Goal: Task Accomplishment & Management: Manage account settings

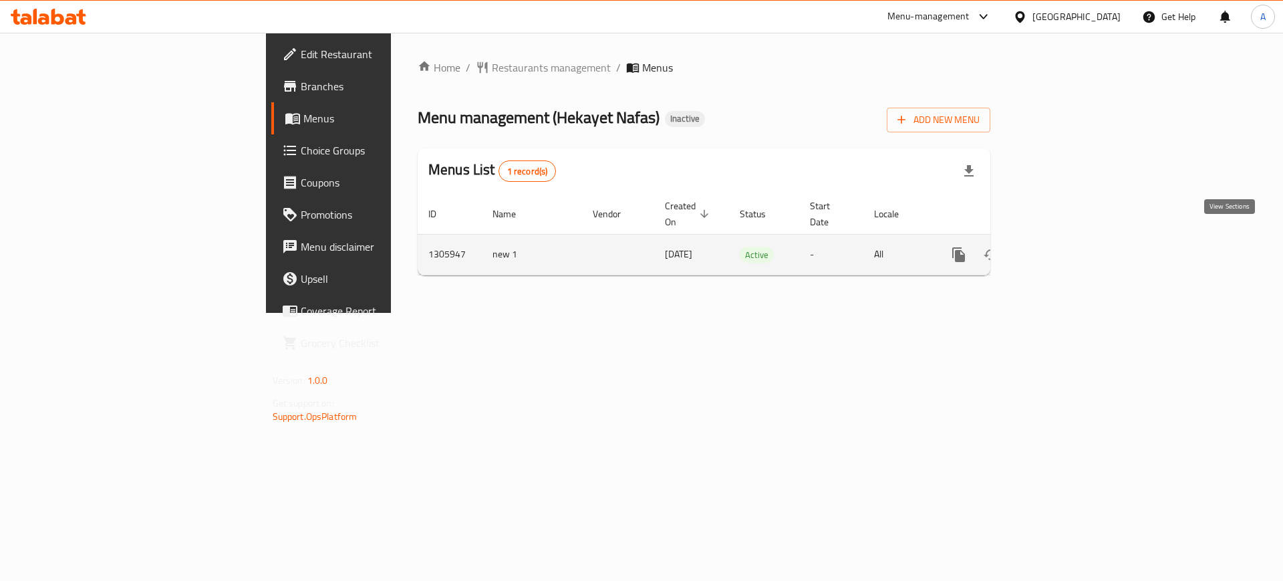
click at [1064, 247] on icon "enhanced table" at bounding box center [1056, 255] width 16 height 16
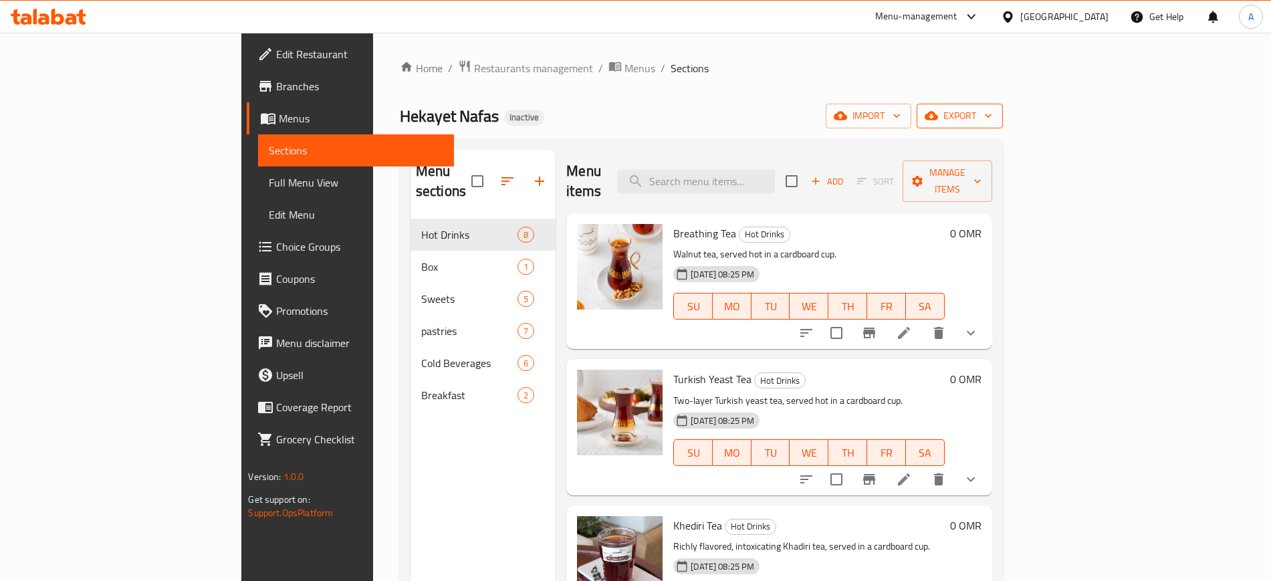
click at [1003, 122] on button "export" at bounding box center [959, 116] width 86 height 25
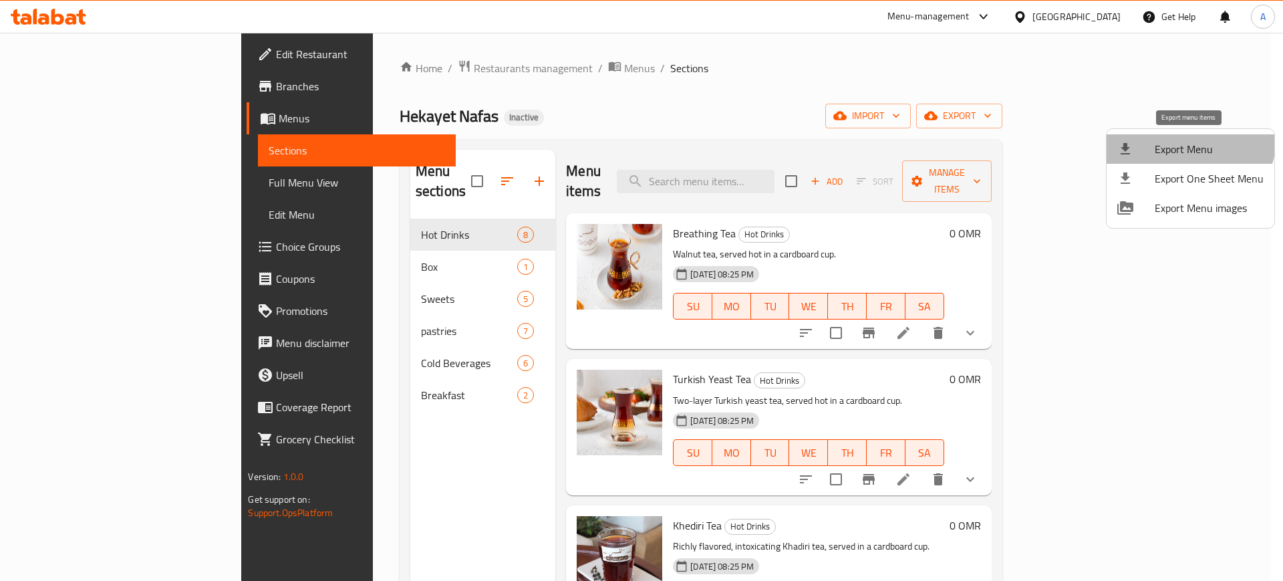
click at [1179, 136] on li "Export Menu" at bounding box center [1191, 148] width 168 height 29
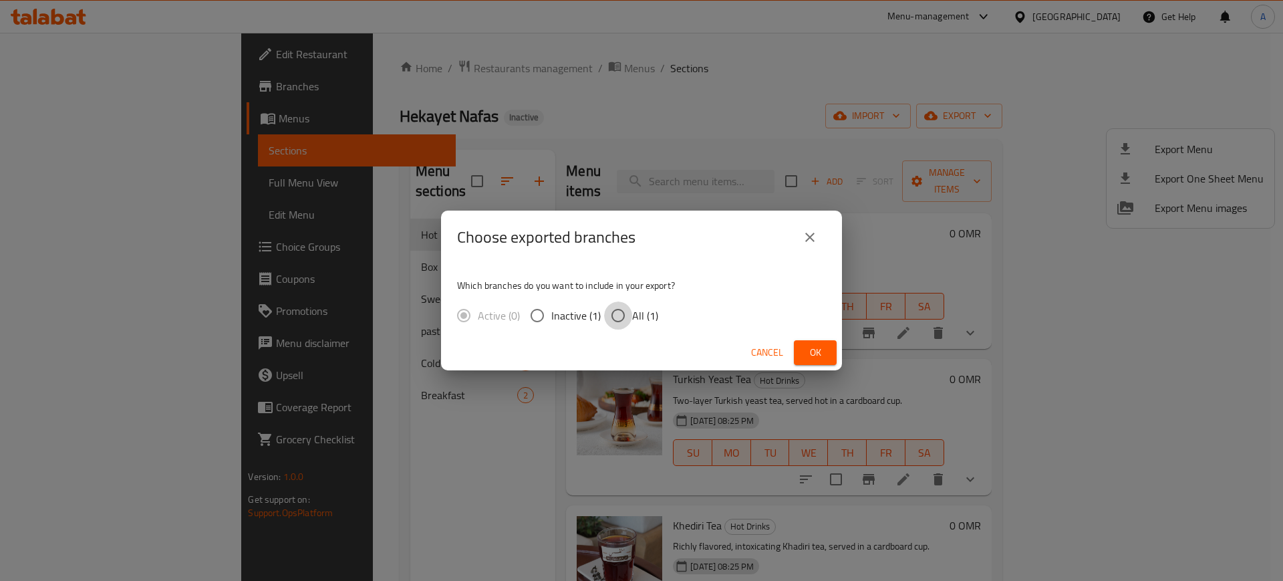
click at [616, 314] on input "All (1)" at bounding box center [618, 315] width 28 height 28
radio input "true"
click at [812, 351] on span "Ok" at bounding box center [815, 352] width 21 height 17
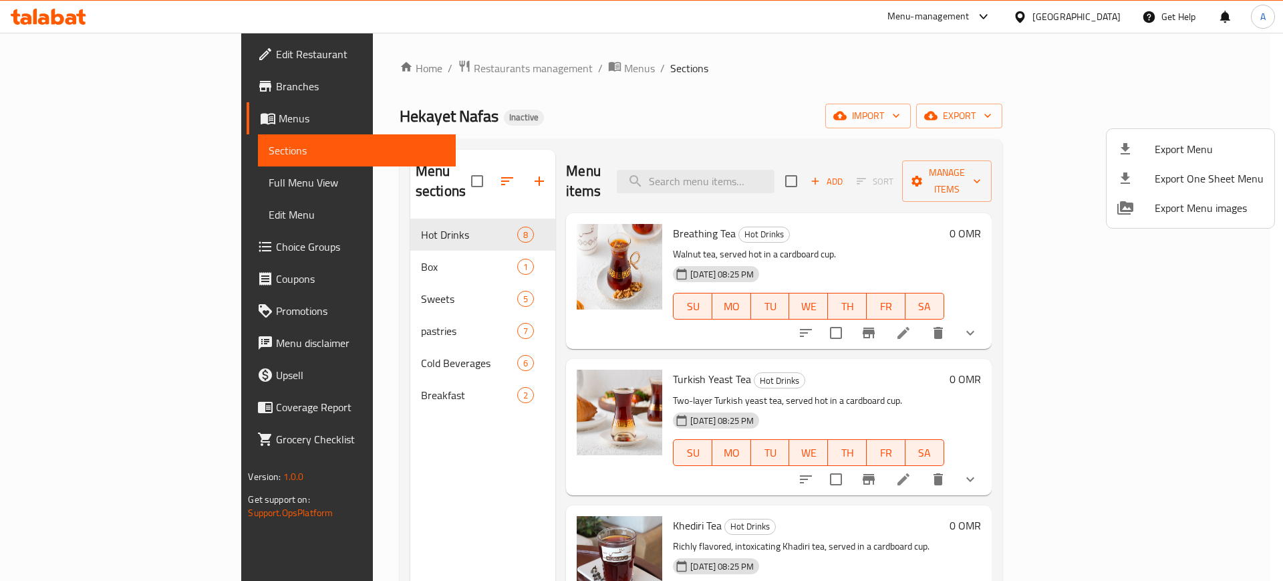
click at [57, 181] on div at bounding box center [641, 290] width 1283 height 581
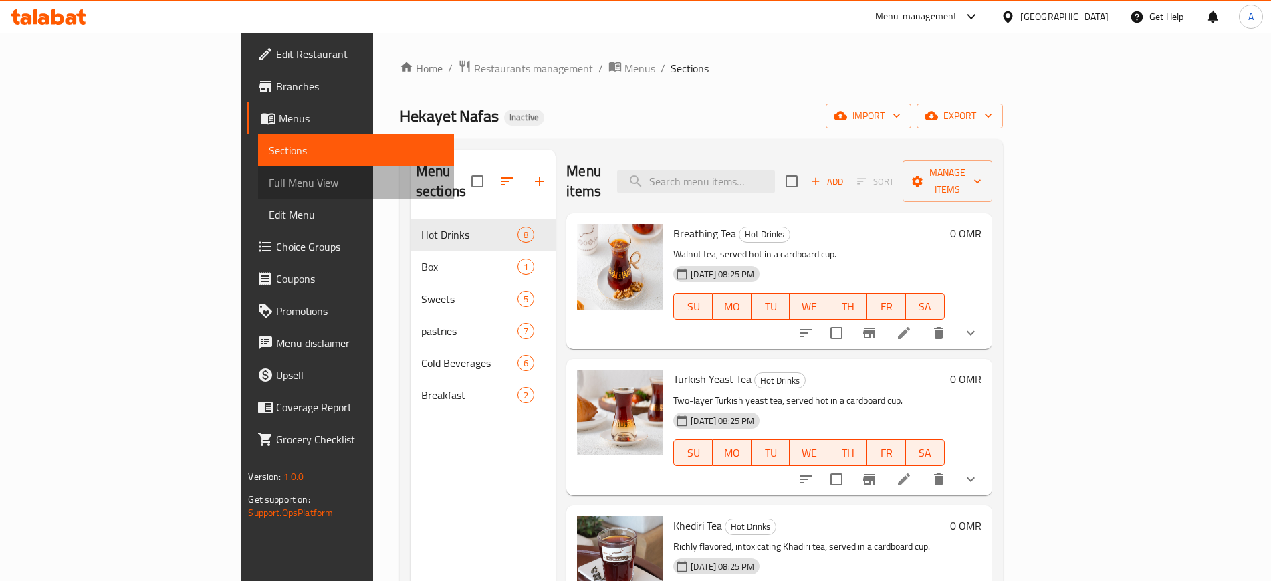
click at [269, 181] on span "Full Menu View" at bounding box center [356, 182] width 174 height 16
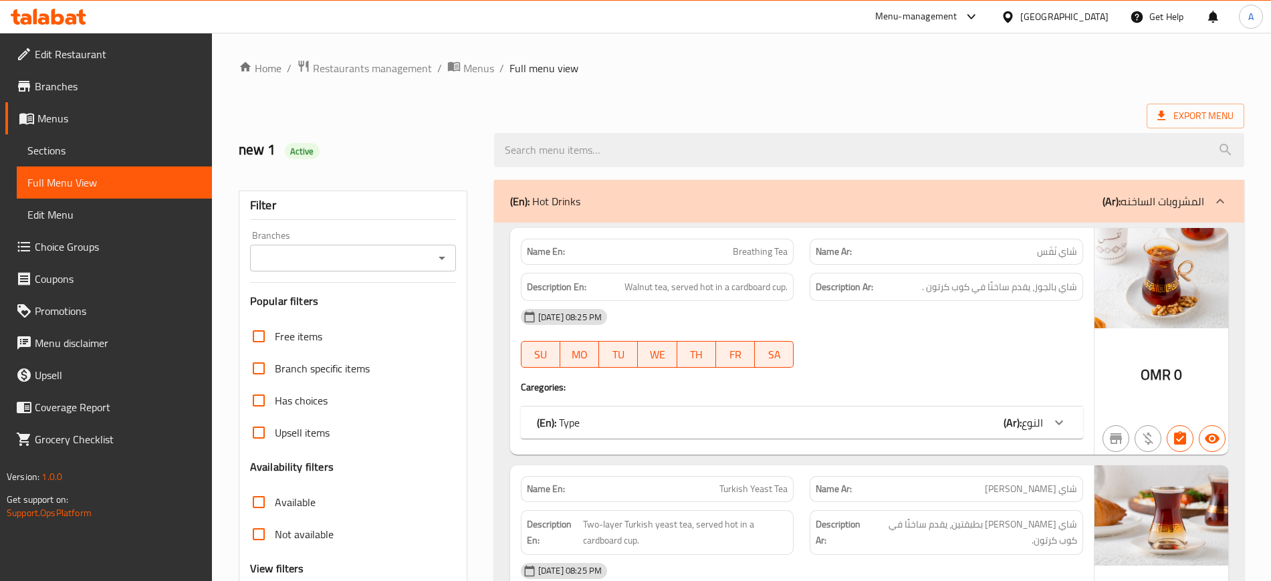
scroll to position [243, 0]
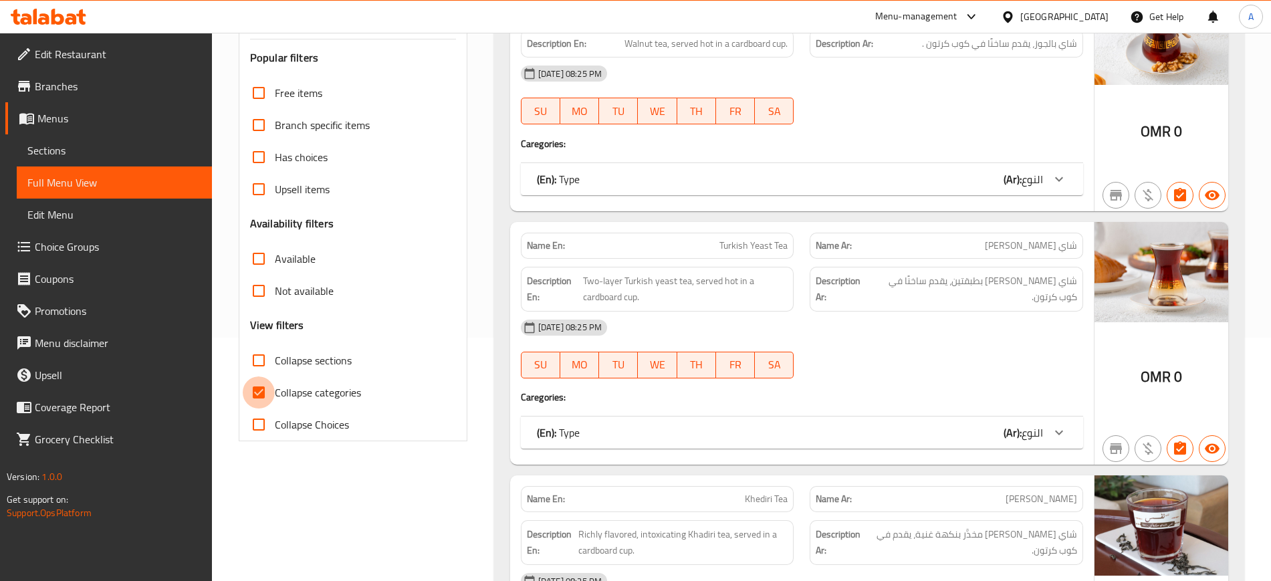
click at [259, 392] on input "Collapse categories" at bounding box center [259, 392] width 32 height 32
checkbox input "false"
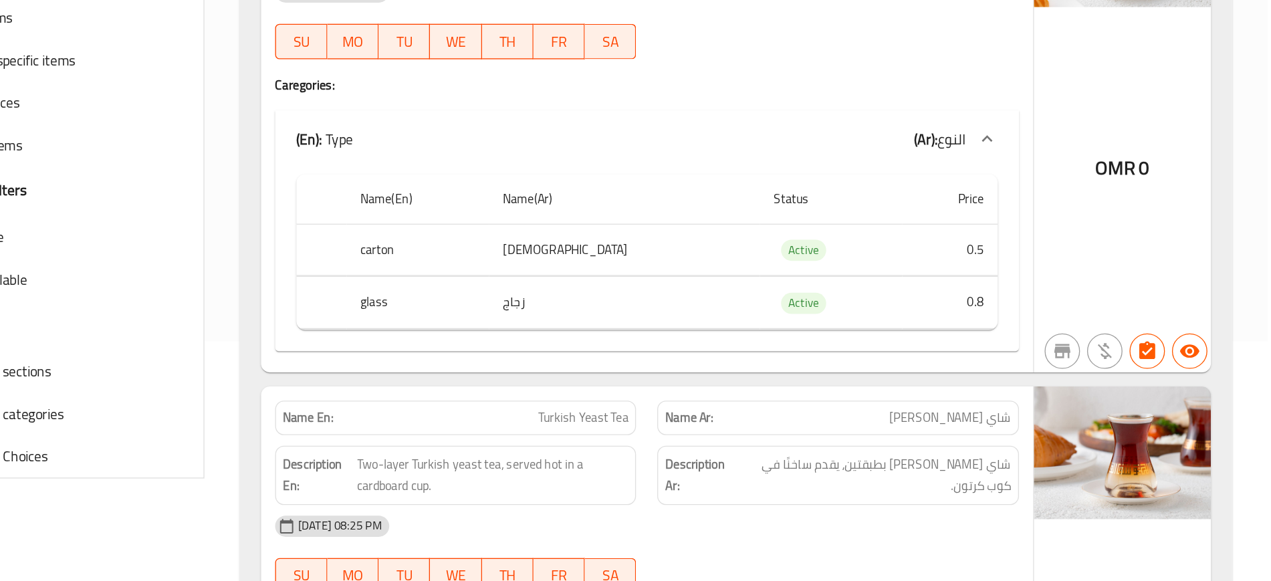
scroll to position [0, 0]
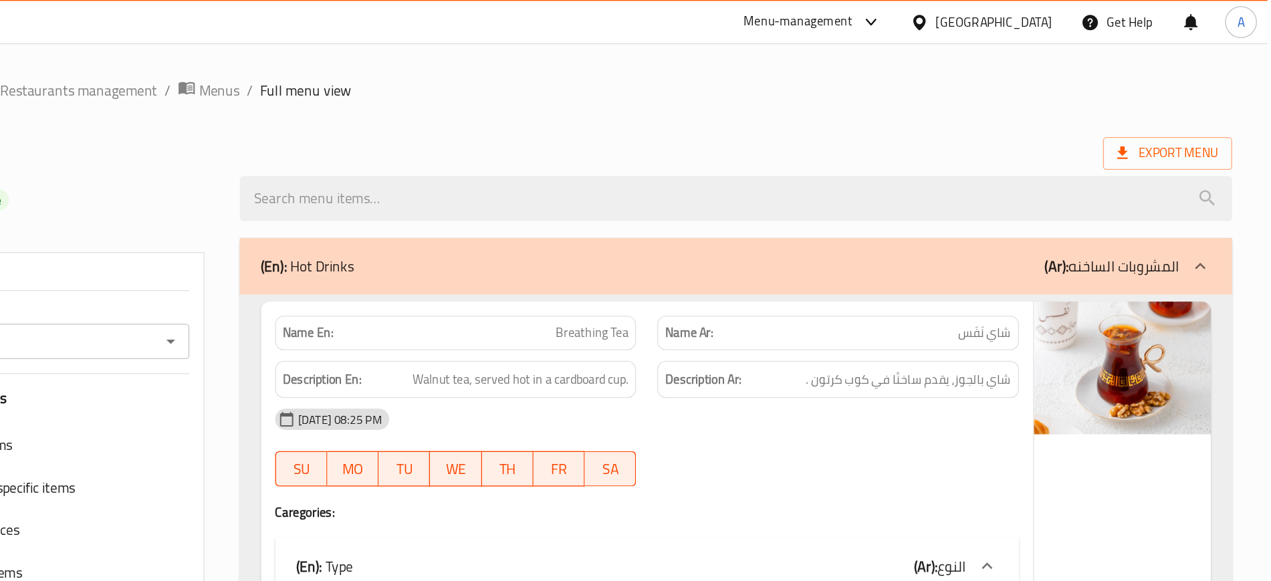
click at [757, 119] on div "Export Menu" at bounding box center [741, 116] width 1005 height 25
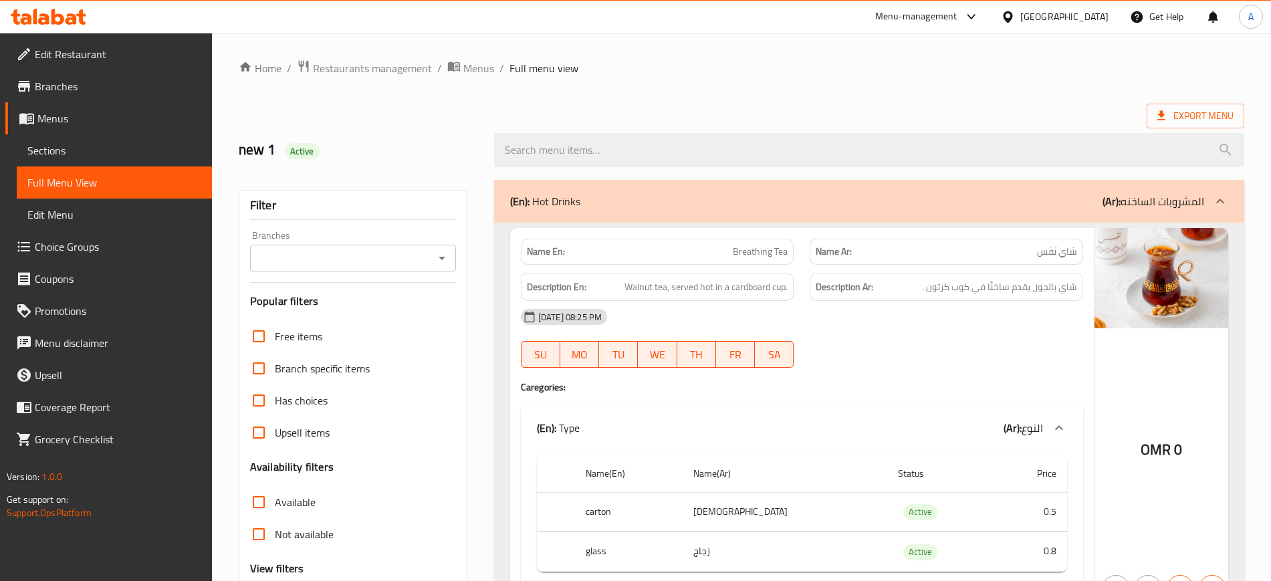
scroll to position [7275, 0]
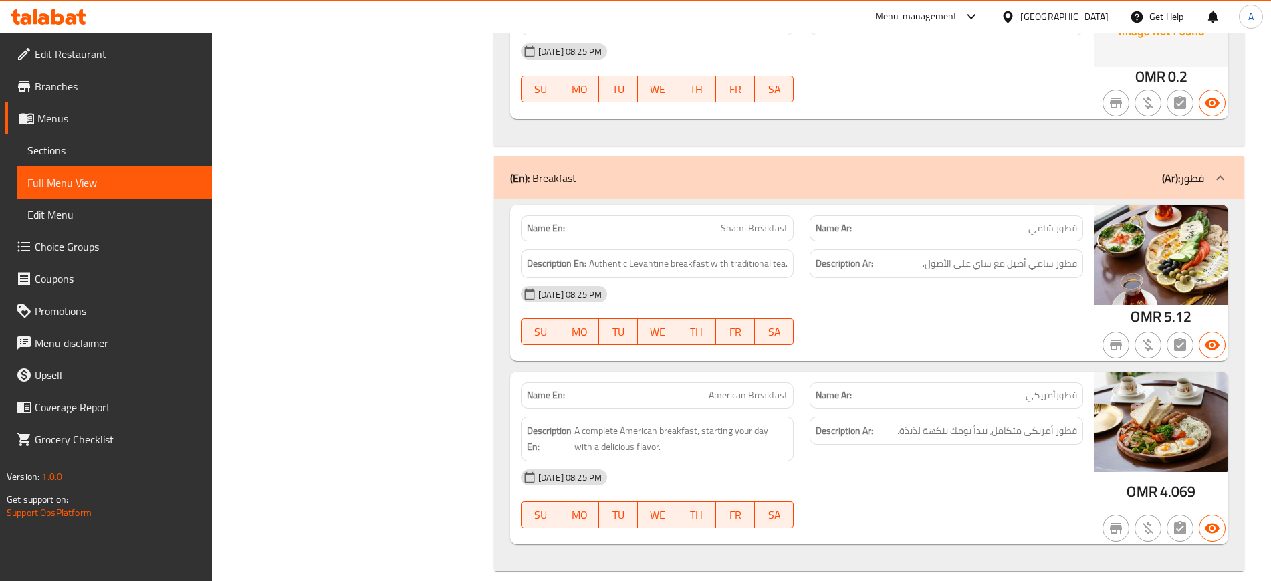
copy span "American Breakfast"
click at [124, 150] on span "Sections" at bounding box center [114, 150] width 174 height 16
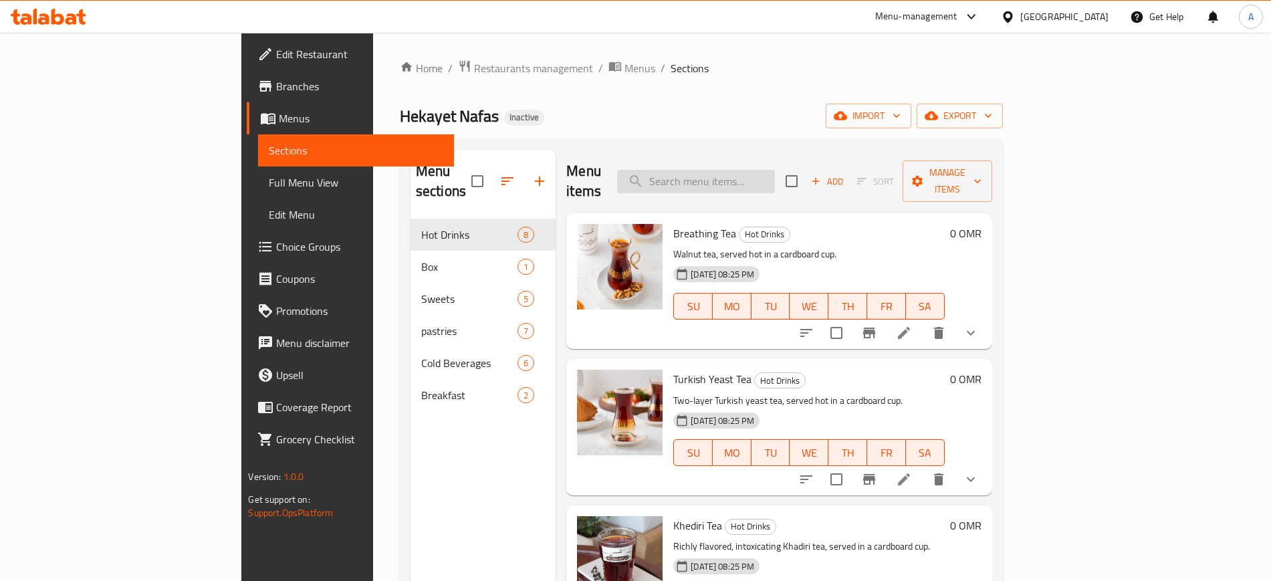
paste input "American Breakfast"
click at [775, 170] on input "American Breakfast" at bounding box center [696, 181] width 158 height 23
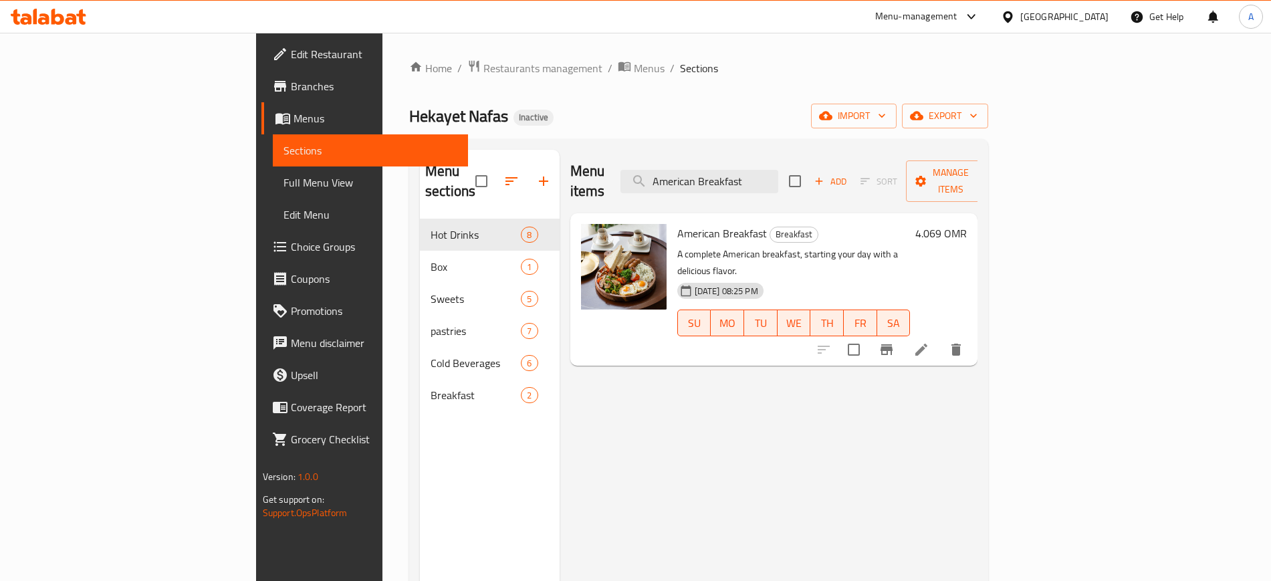
type input "American Breakfast"
click at [927, 344] on icon at bounding box center [921, 350] width 12 height 12
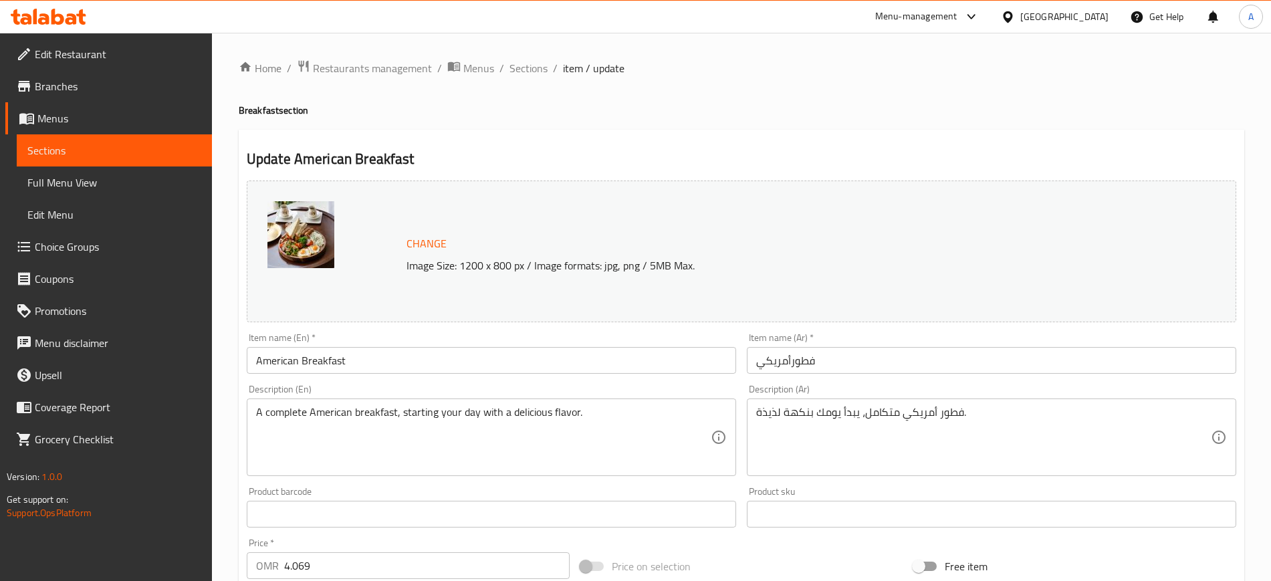
click at [840, 364] on input "فطورأمريكي" at bounding box center [991, 360] width 489 height 27
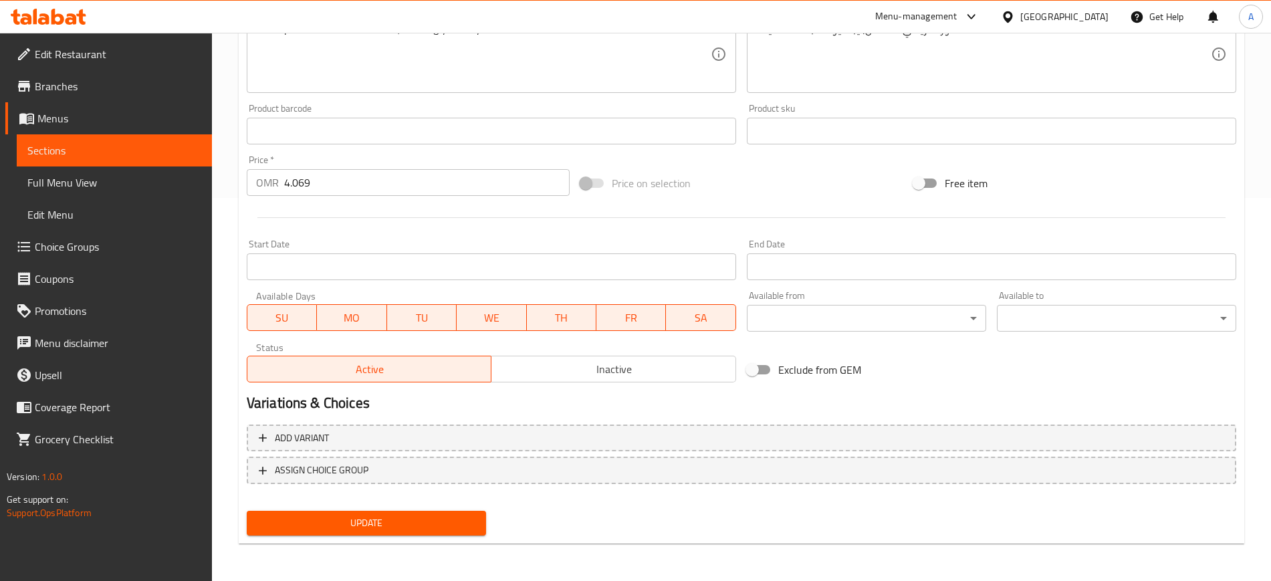
scroll to position [382, 0]
type input "فطور أمريكي"
click at [376, 518] on span "Update" at bounding box center [366, 523] width 218 height 17
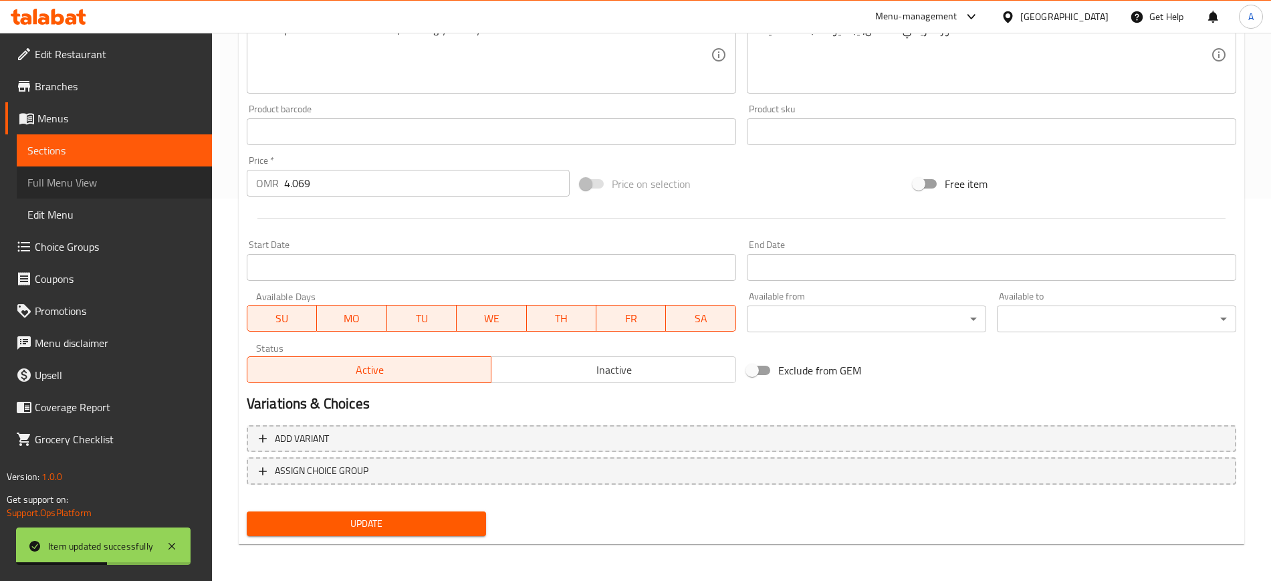
click at [79, 191] on span "Full Menu View" at bounding box center [114, 182] width 174 height 16
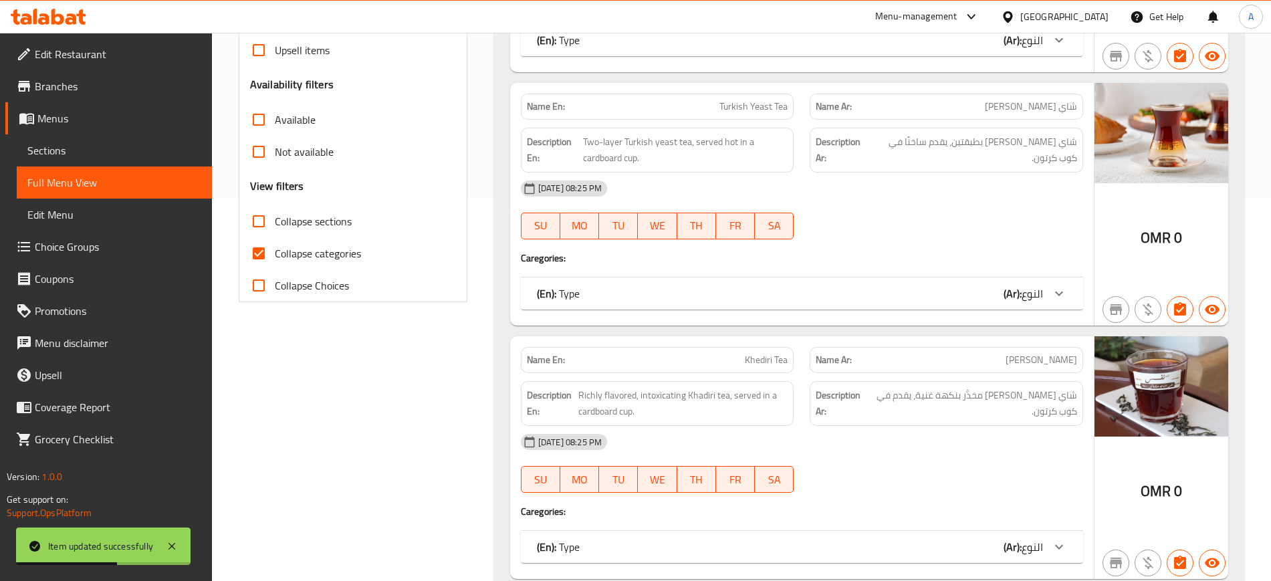
scroll to position [389, 0]
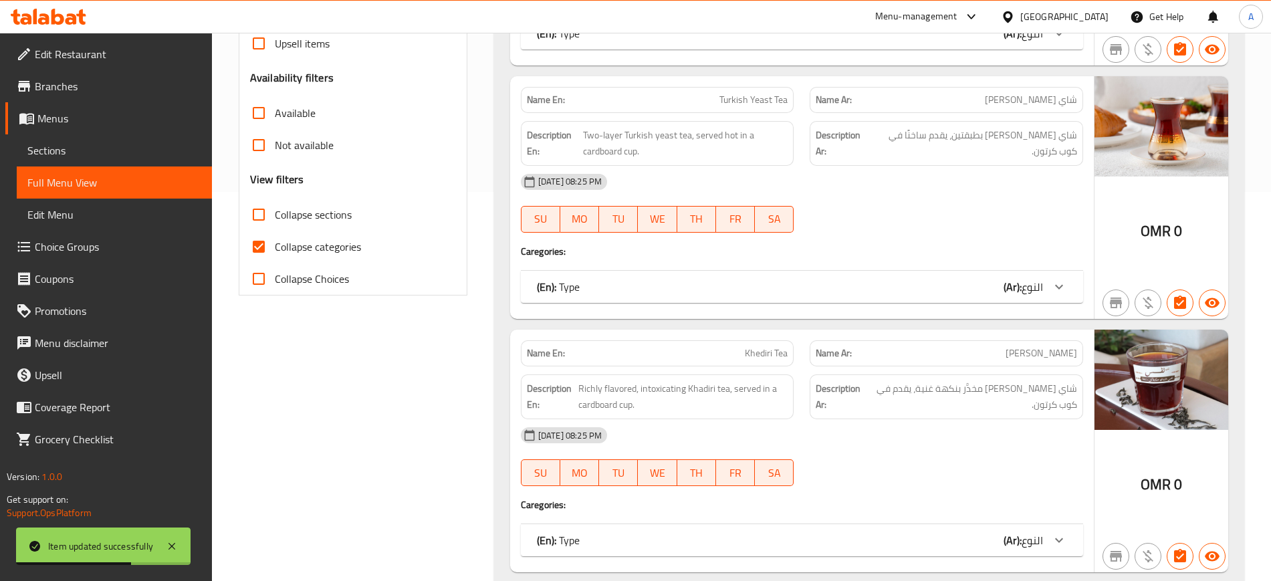
click at [265, 243] on input "Collapse categories" at bounding box center [259, 247] width 32 height 32
checkbox input "false"
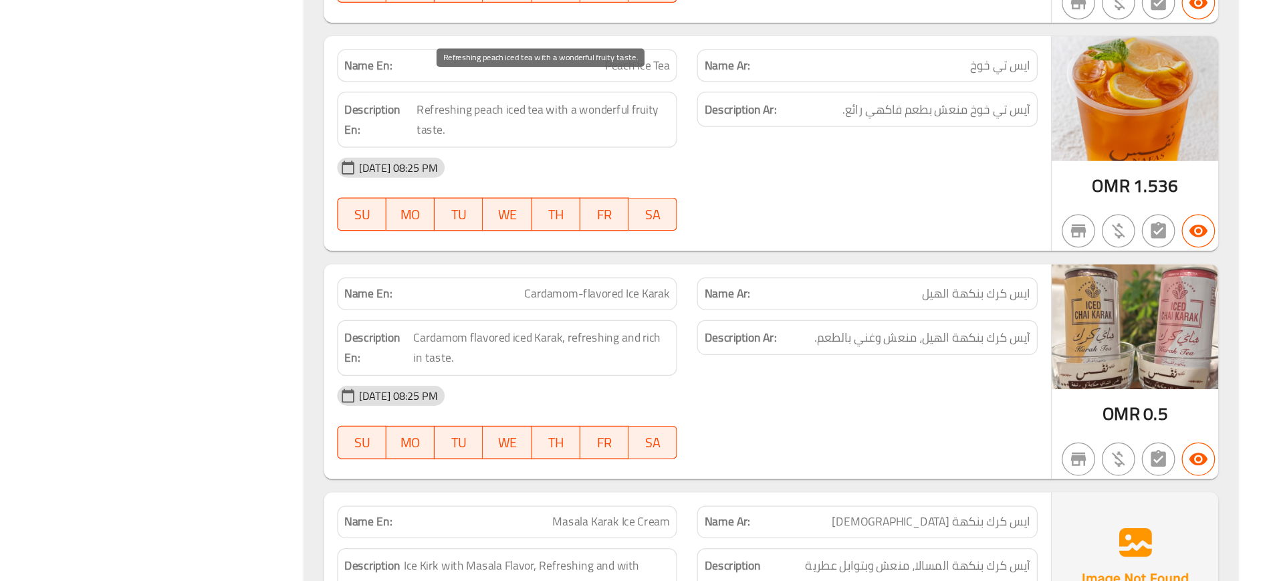
scroll to position [6548, 0]
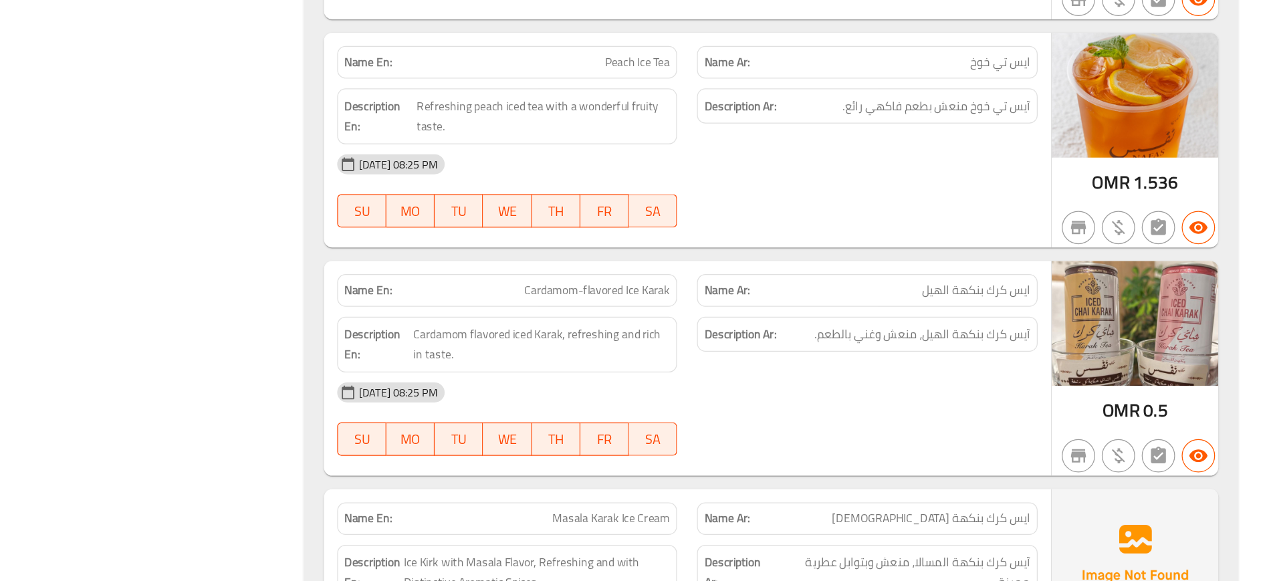
copy span "[DEMOGRAPHIC_DATA]"
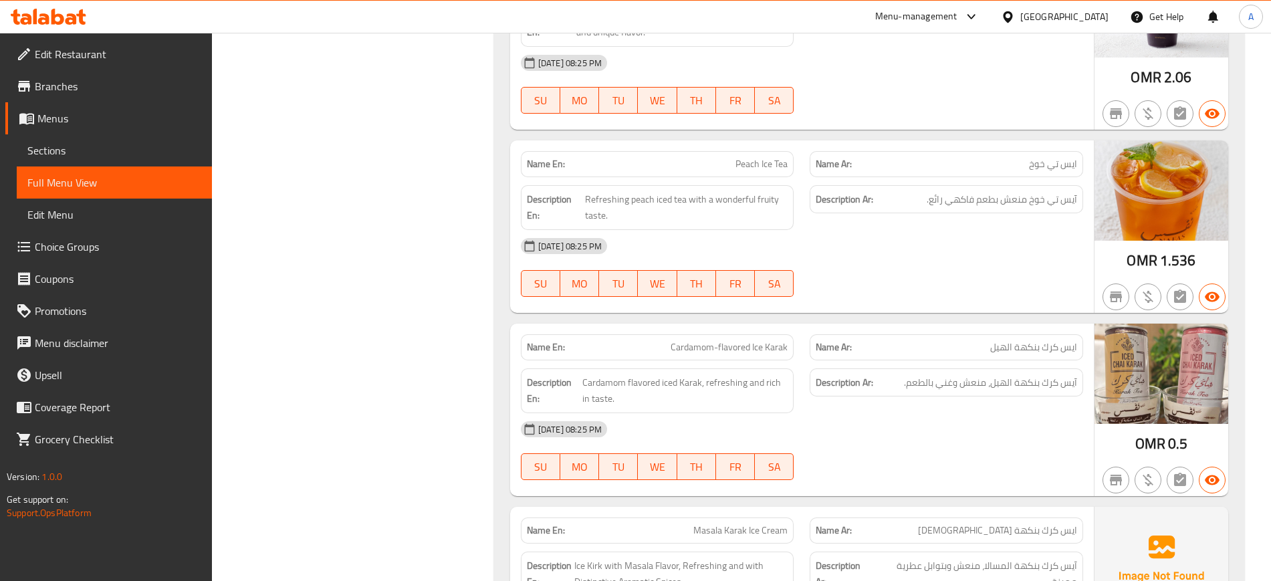
copy span "Masala Karak Ice Cream"
click at [119, 152] on span "Sections" at bounding box center [114, 150] width 174 height 16
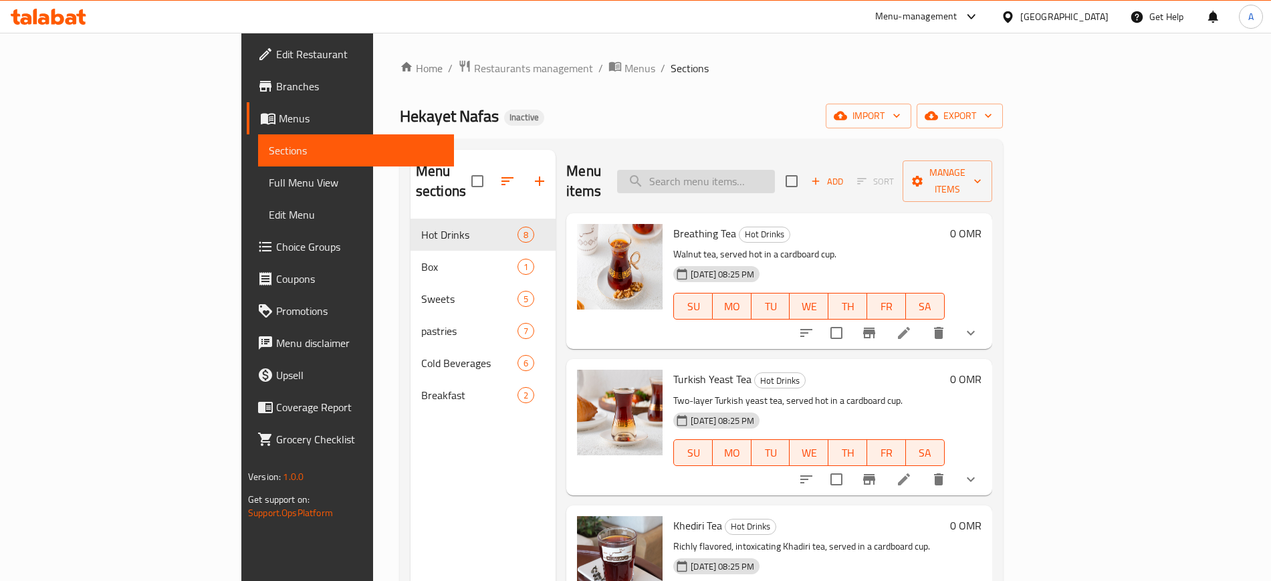
paste input "Masala Karak Ice Cream"
click at [775, 170] on input "Masala Karak Ice Cream" at bounding box center [696, 181] width 158 height 23
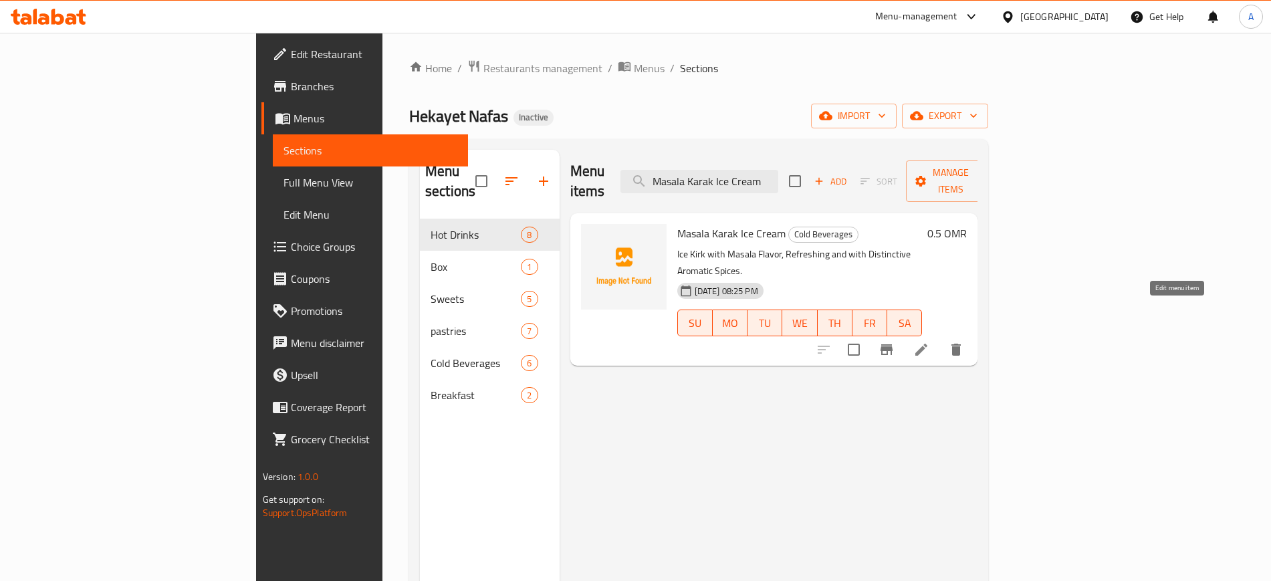
type input "Masala Karak Ice Cream"
click at [929, 342] on icon at bounding box center [921, 350] width 16 height 16
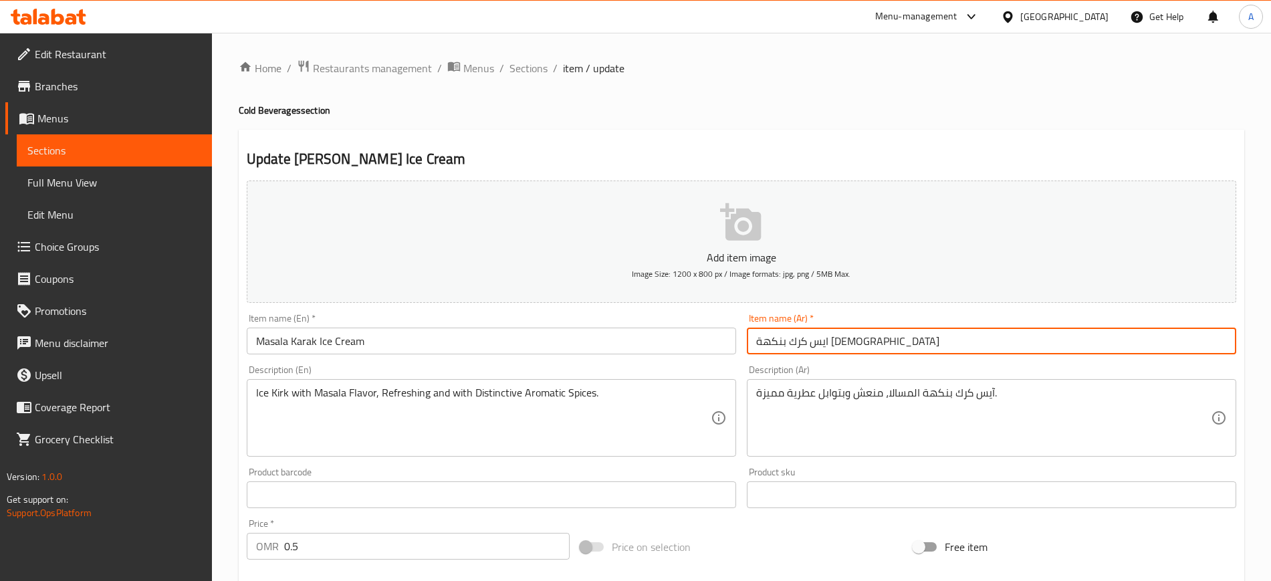
click at [765, 340] on input "ايس كرك بنكهة [DEMOGRAPHIC_DATA]" at bounding box center [991, 341] width 489 height 27
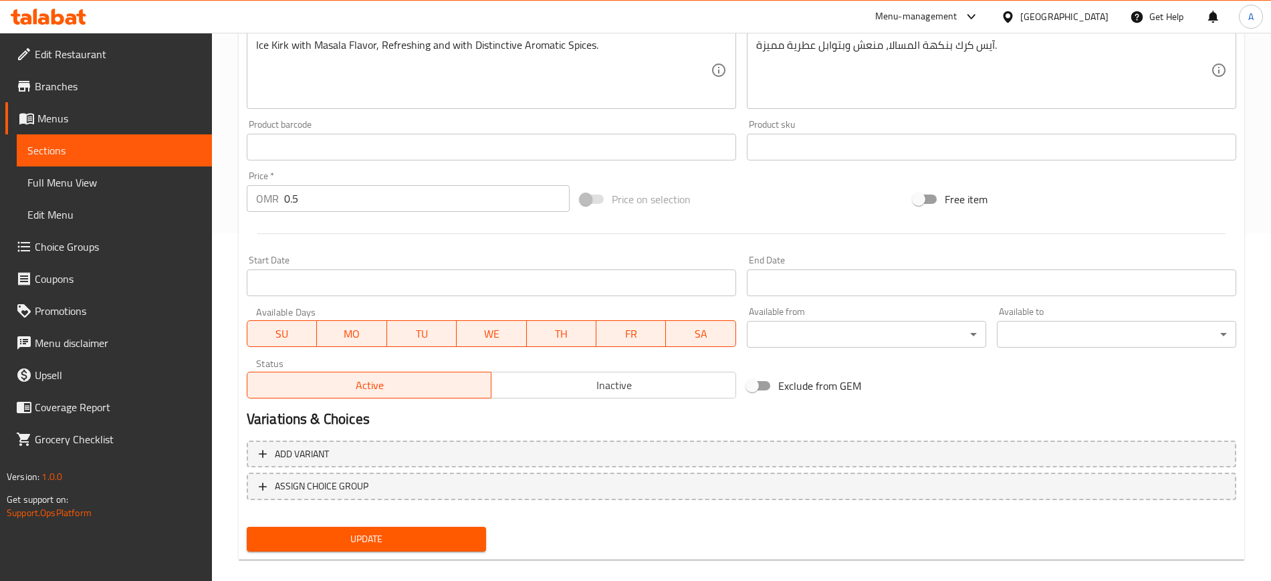
scroll to position [364, 0]
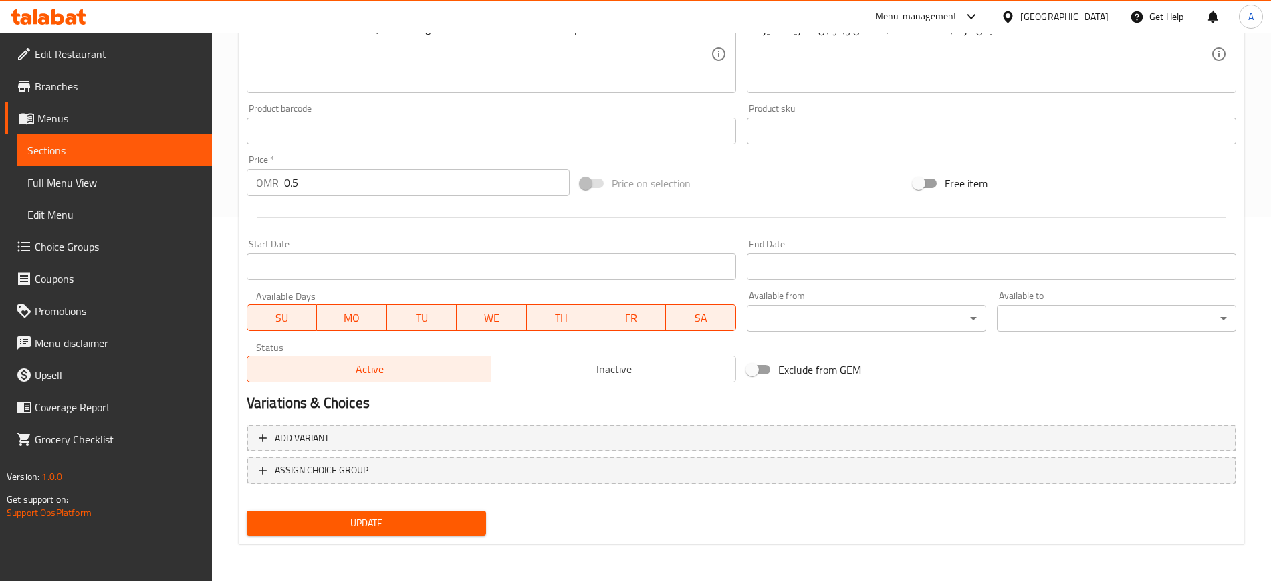
type input "ايس كرك بنكهة [DEMOGRAPHIC_DATA]"
click at [356, 539] on div "Update" at bounding box center [366, 522] width 250 height 35
click at [403, 520] on span "Update" at bounding box center [366, 523] width 218 height 17
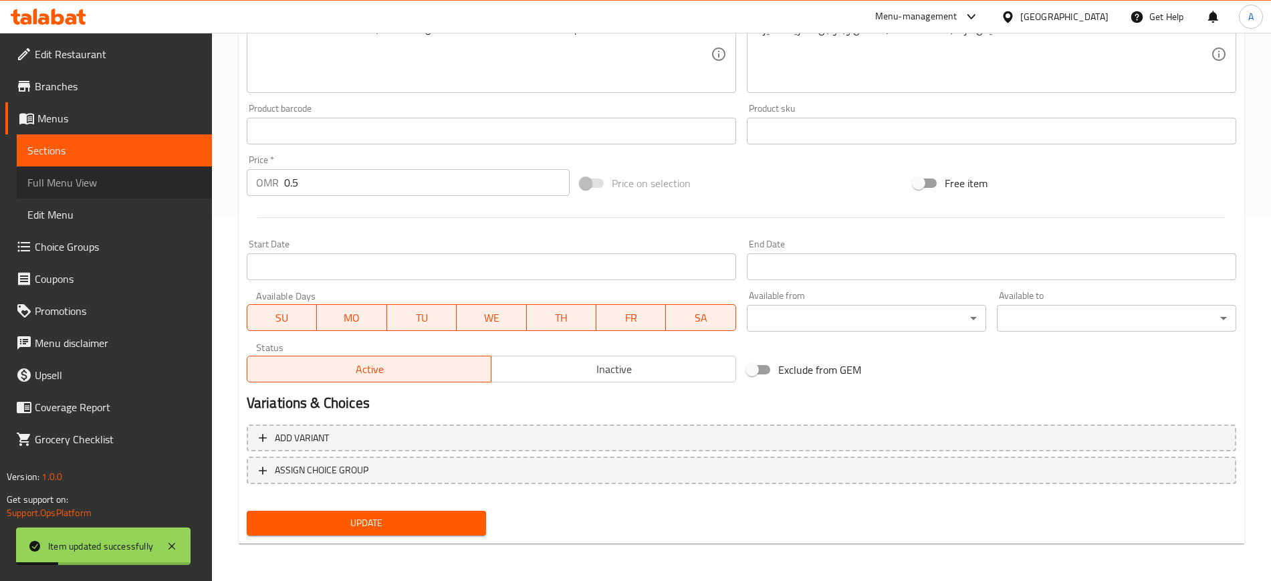
click at [84, 180] on span "Full Menu View" at bounding box center [114, 182] width 174 height 16
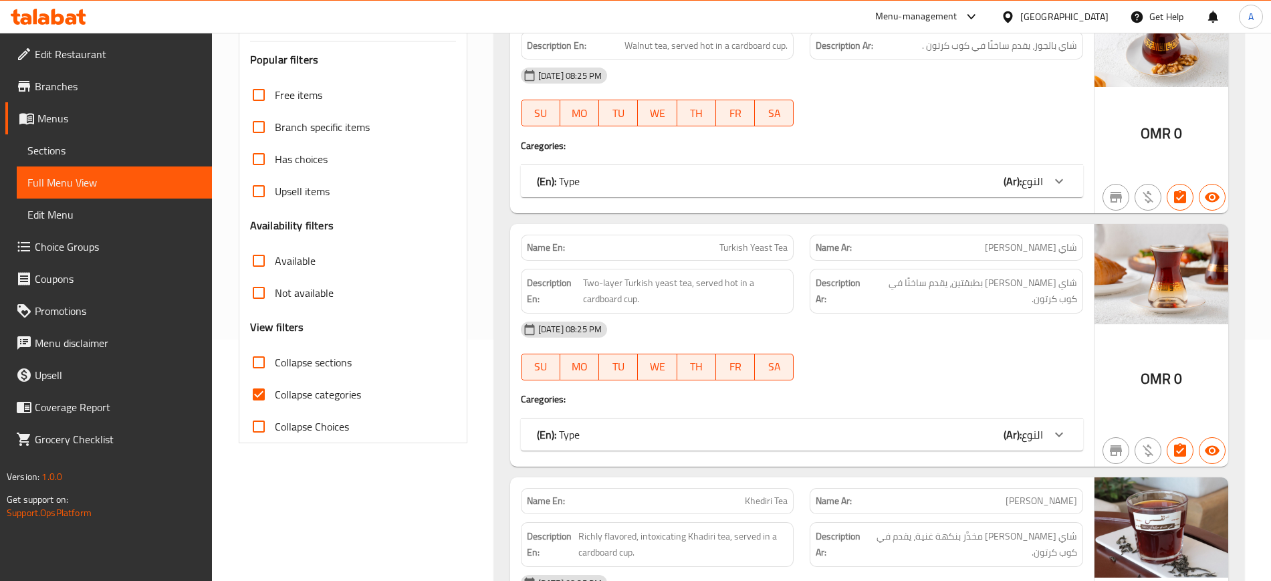
scroll to position [241, 0]
click at [261, 394] on input "Collapse categories" at bounding box center [259, 395] width 32 height 32
checkbox input "false"
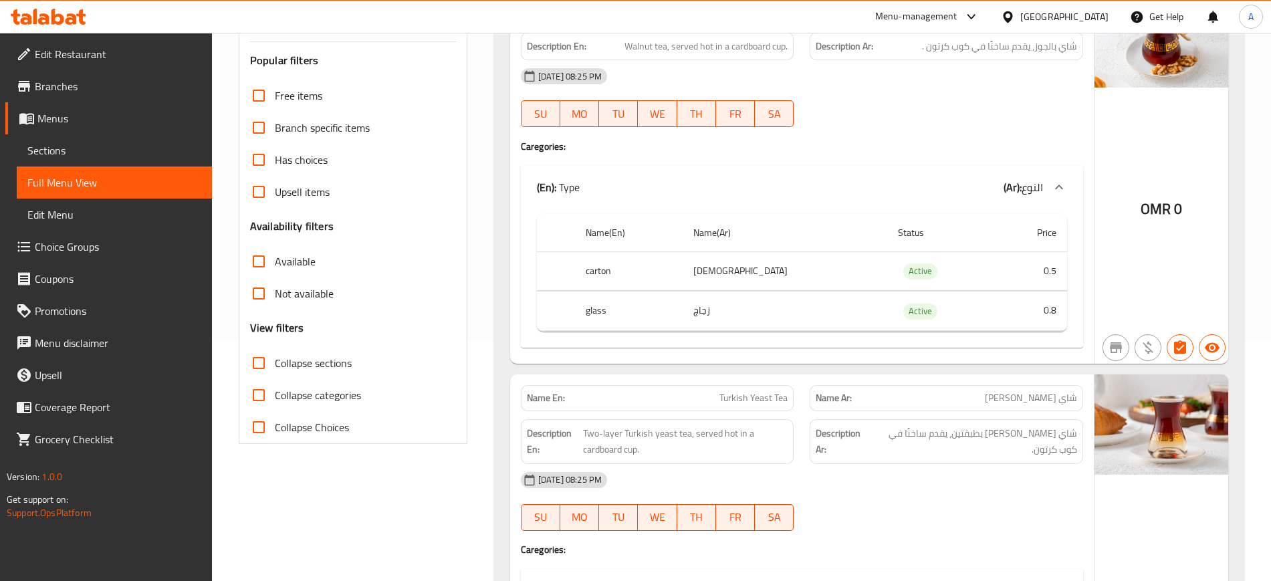
scroll to position [0, 0]
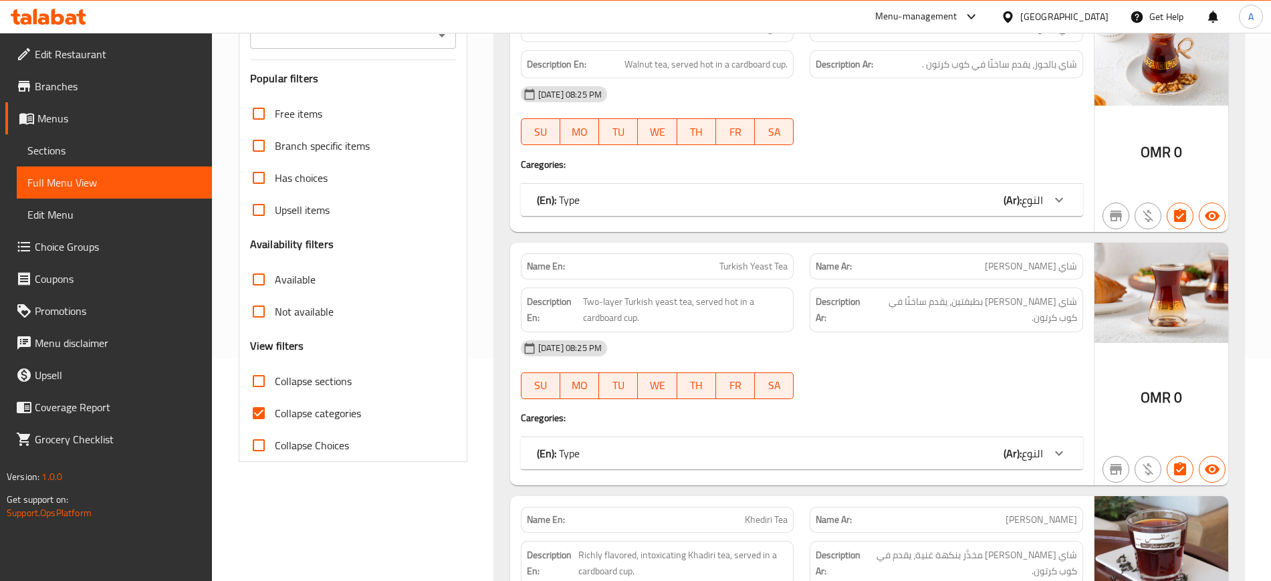
scroll to position [224, 0]
click at [255, 411] on input "Collapse categories" at bounding box center [259, 412] width 32 height 32
checkbox input "false"
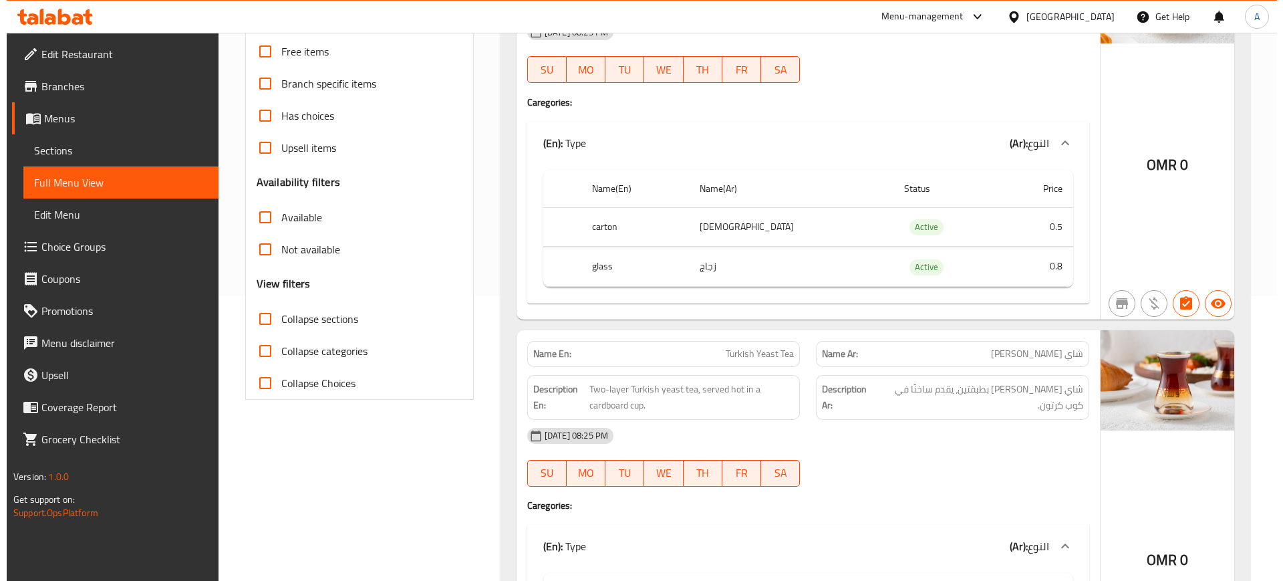
scroll to position [0, 0]
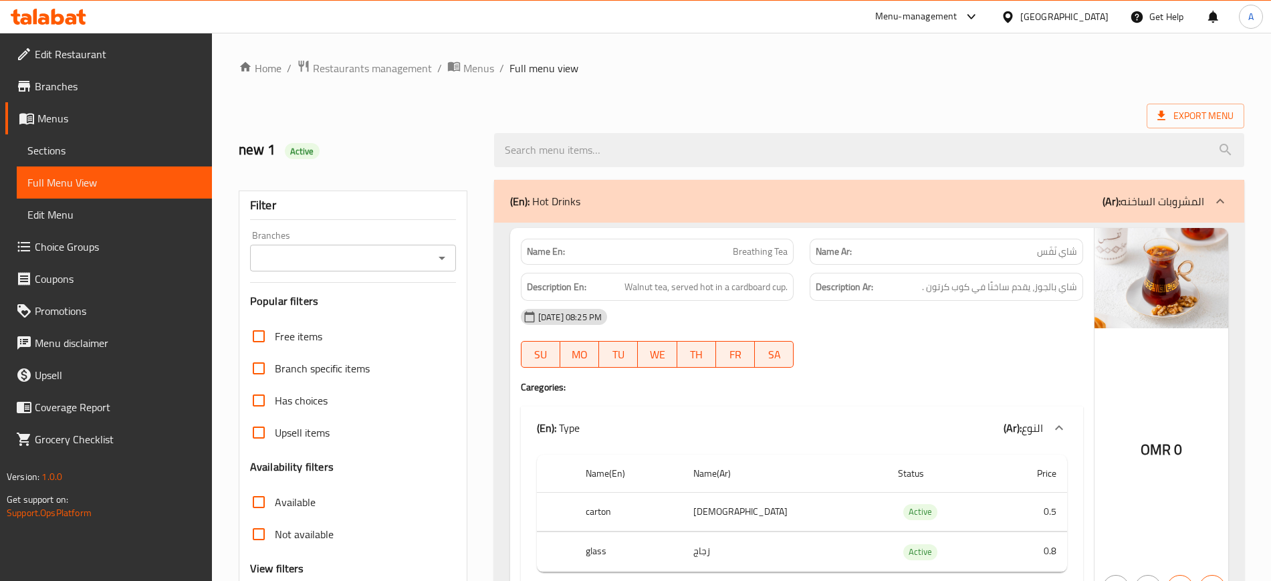
click at [1093, 20] on div "[GEOGRAPHIC_DATA]" at bounding box center [1064, 16] width 88 height 15
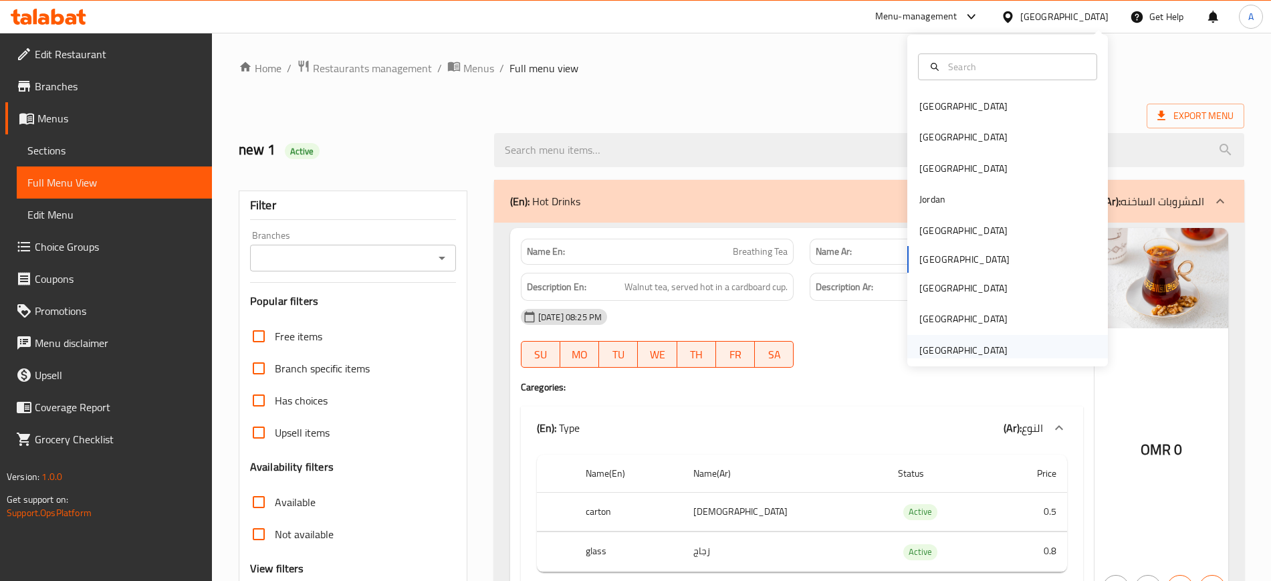
click at [941, 344] on div "United Arab Emirates" at bounding box center [963, 350] width 88 height 15
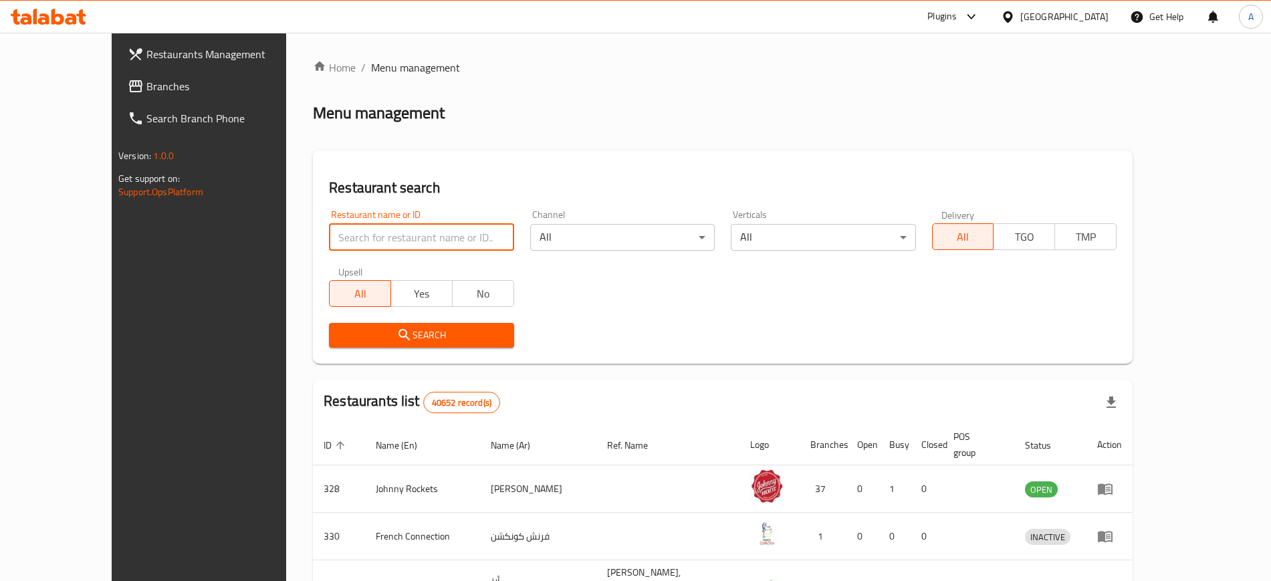
paste input "Acai Oasis Cafe"
click at [329, 246] on input "Acai Oasis Cafe" at bounding box center [421, 237] width 184 height 27
type input "Acai Oasis Cafe"
click button "Search" at bounding box center [421, 335] width 184 height 25
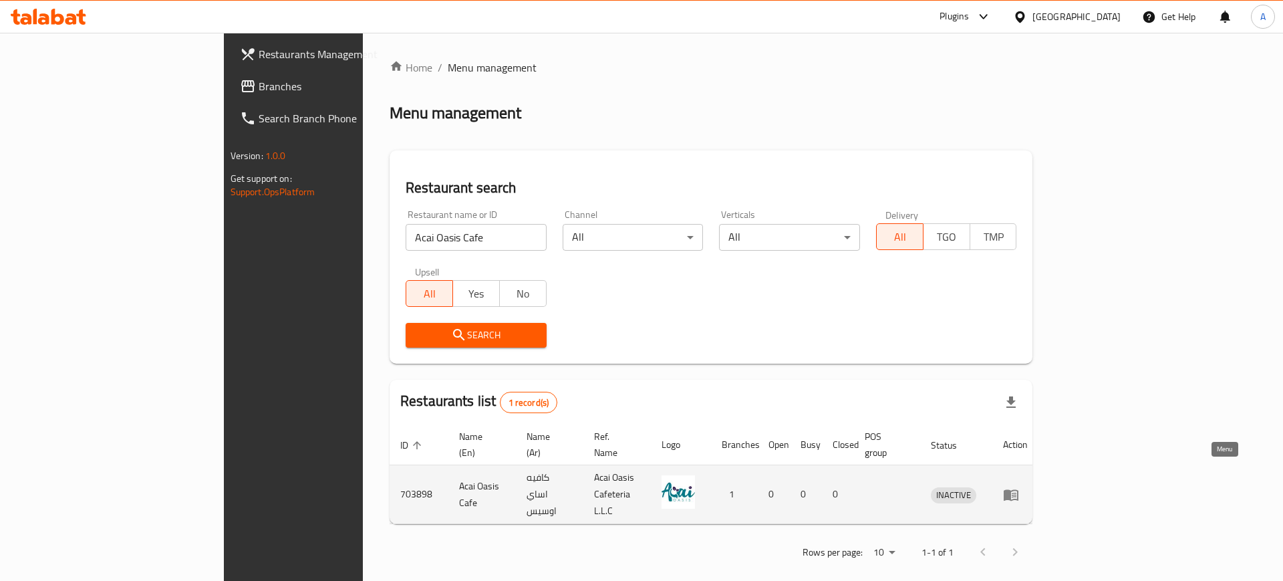
click at [1028, 487] on link "enhanced table" at bounding box center [1015, 495] width 25 height 16
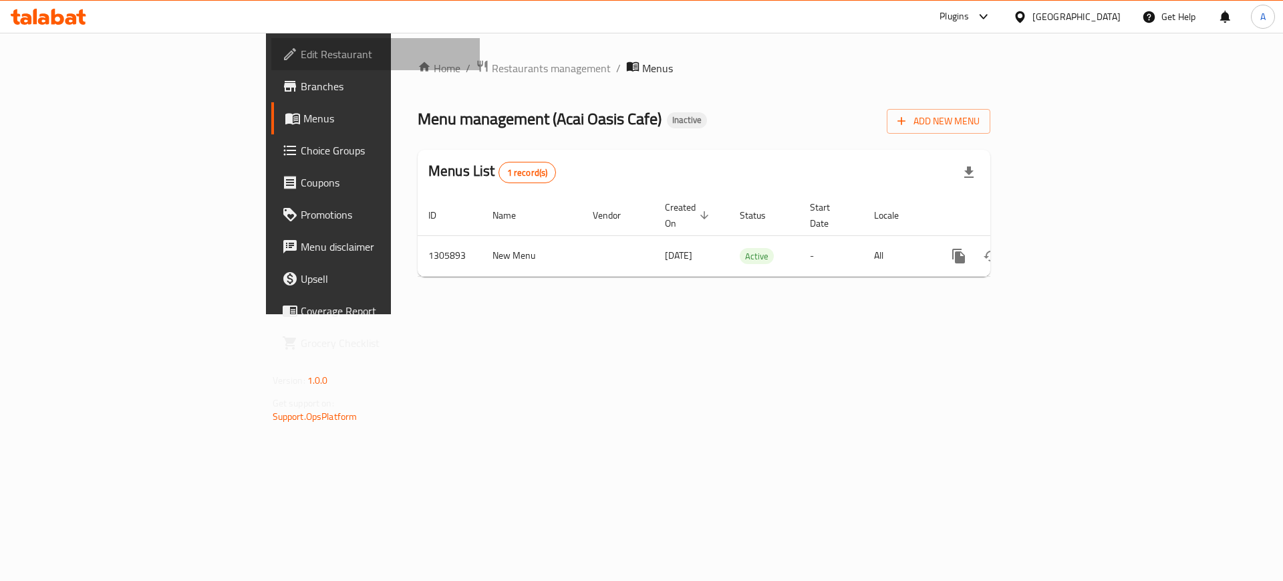
click at [301, 46] on span "Edit Restaurant" at bounding box center [385, 54] width 169 height 16
